Goal: Task Accomplishment & Management: Use online tool/utility

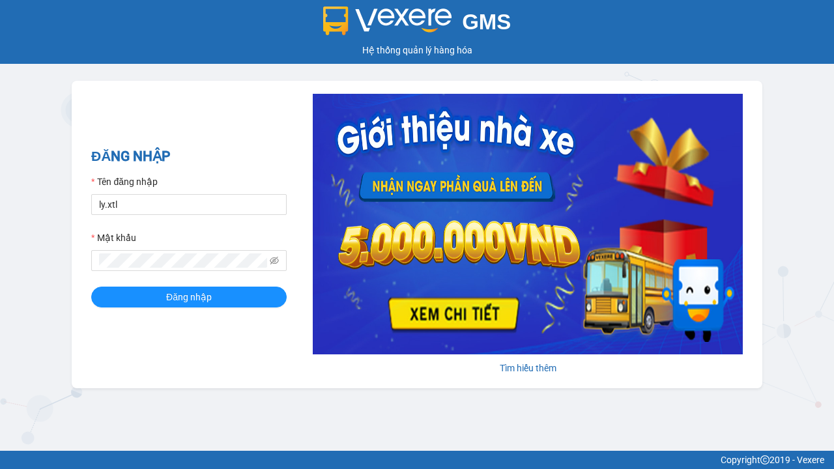
type input "ly.xtl"
click at [189, 296] on span "Đăng nhập" at bounding box center [189, 297] width 46 height 14
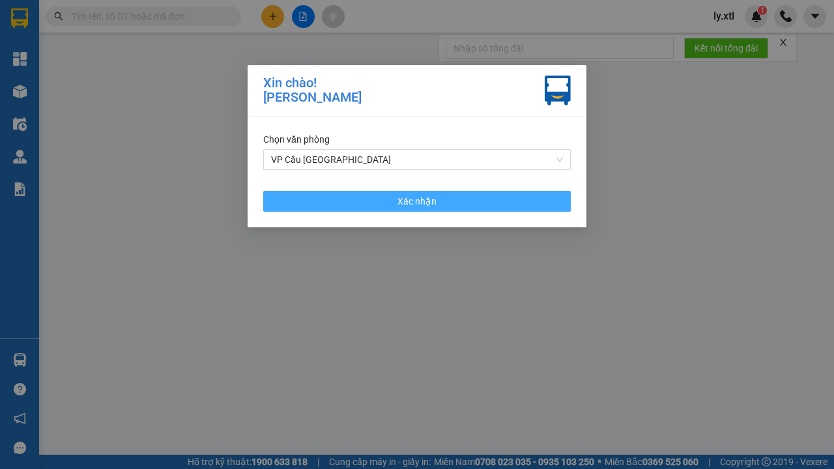
click at [417, 201] on span "Xác nhận" at bounding box center [416, 201] width 39 height 14
